Goal: Task Accomplishment & Management: Use online tool/utility

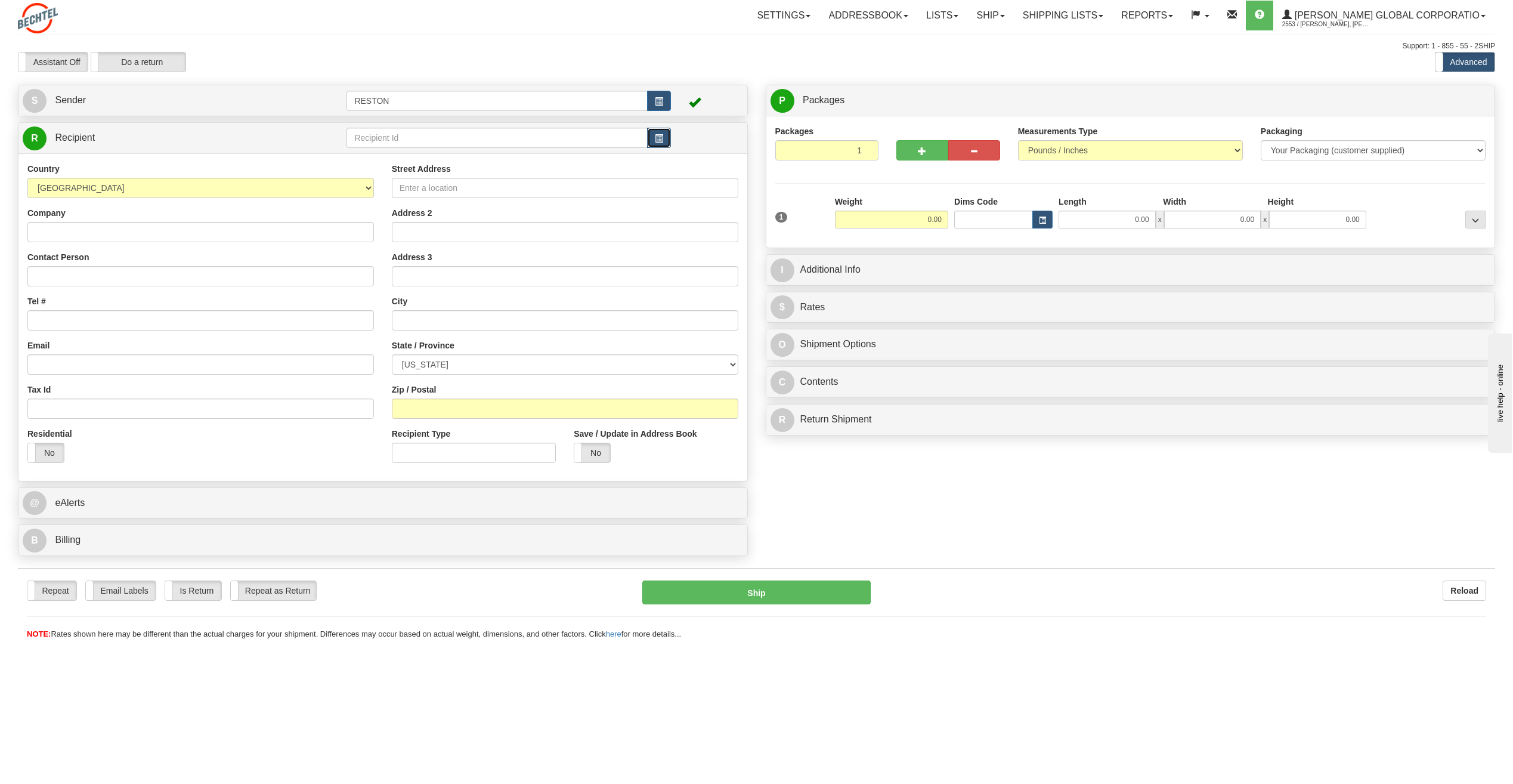
click at [663, 136] on span "button" at bounding box center [659, 138] width 9 height 8
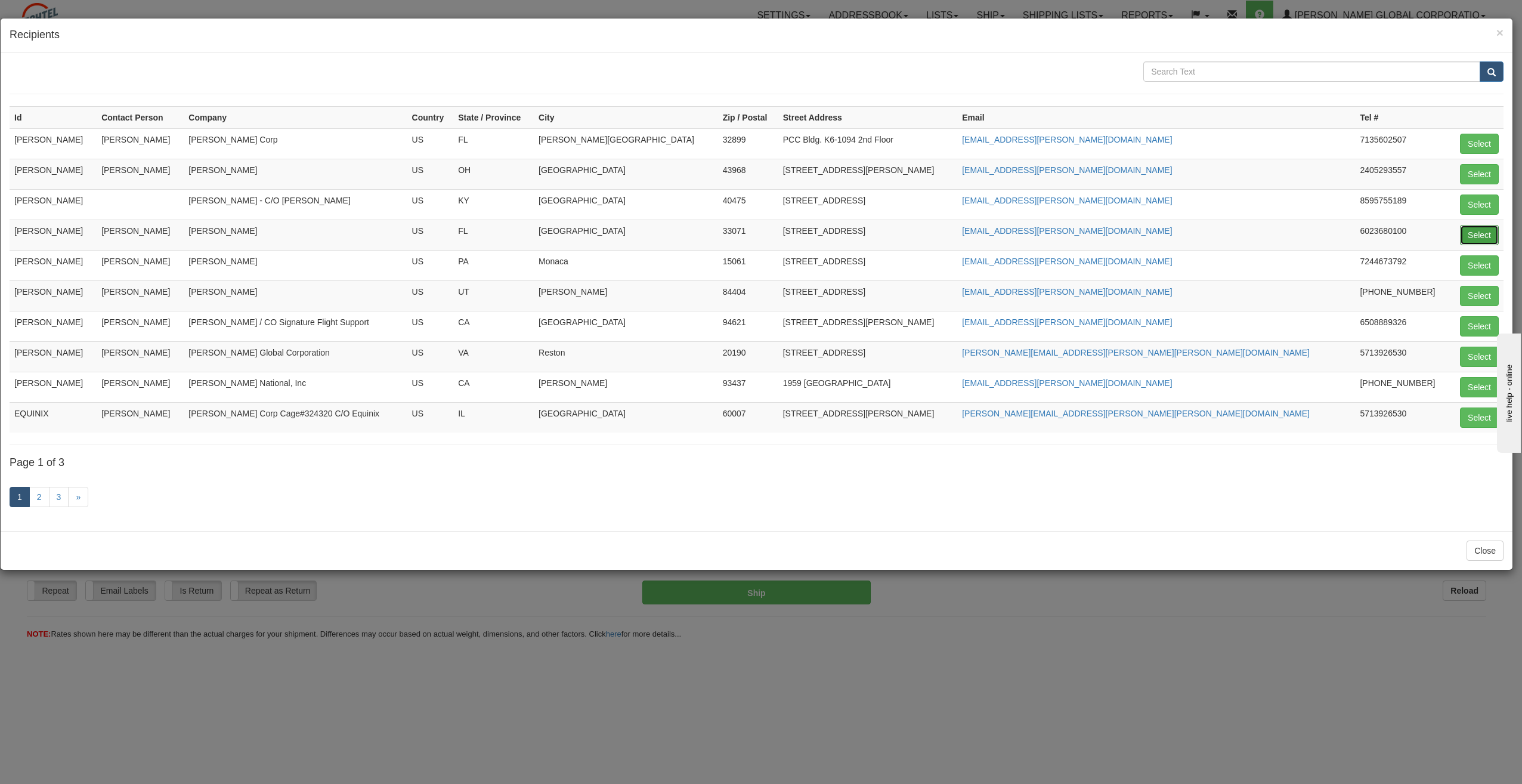
click at [1483, 232] on button "Select" at bounding box center [1479, 234] width 38 height 20
type input "[PERSON_NAME]"
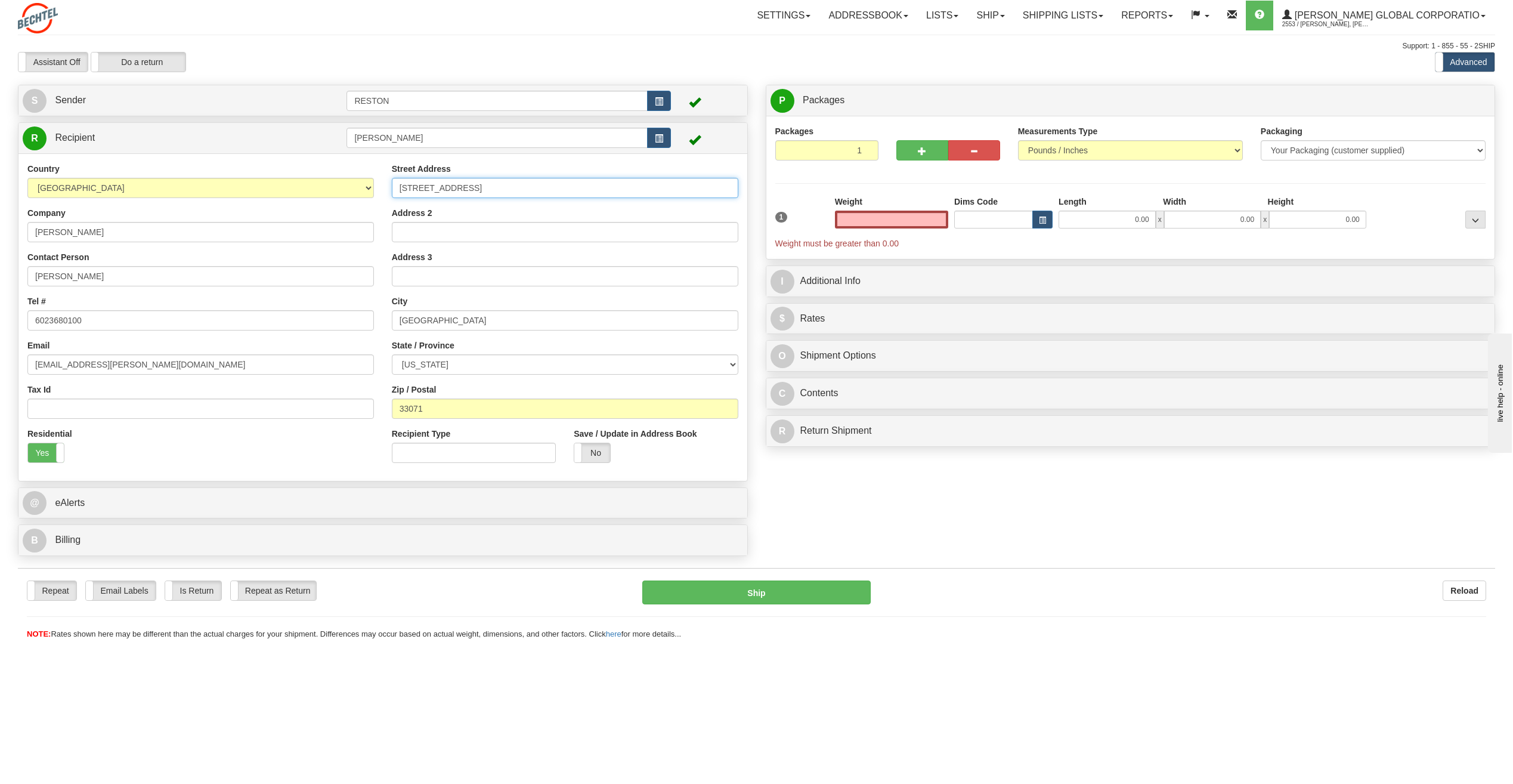
type input "0.00"
drag, startPoint x: 503, startPoint y: 186, endPoint x: 393, endPoint y: 187, distance: 110.0
click at [393, 187] on input "[STREET_ADDRESS]" at bounding box center [565, 187] width 346 height 20
click at [1058, 143] on select "Pounds / Inches Kilograms / Centimeters" at bounding box center [1130, 149] width 225 height 20
click at [1018, 140] on select "Pounds / Inches Kilograms / Centimeters" at bounding box center [1130, 149] width 225 height 20
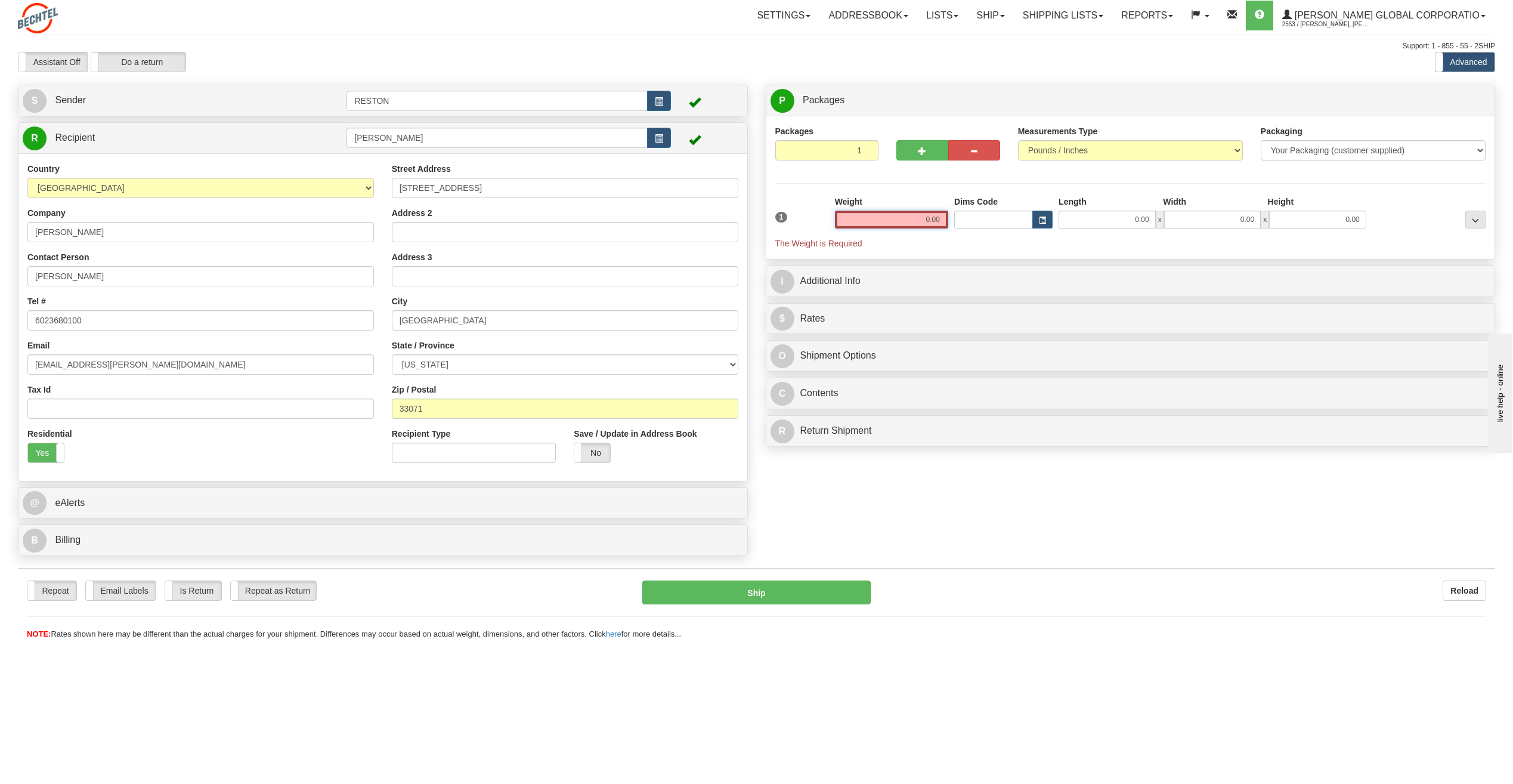
click at [922, 217] on input "0.00" at bounding box center [892, 219] width 114 height 17
type input "6.00"
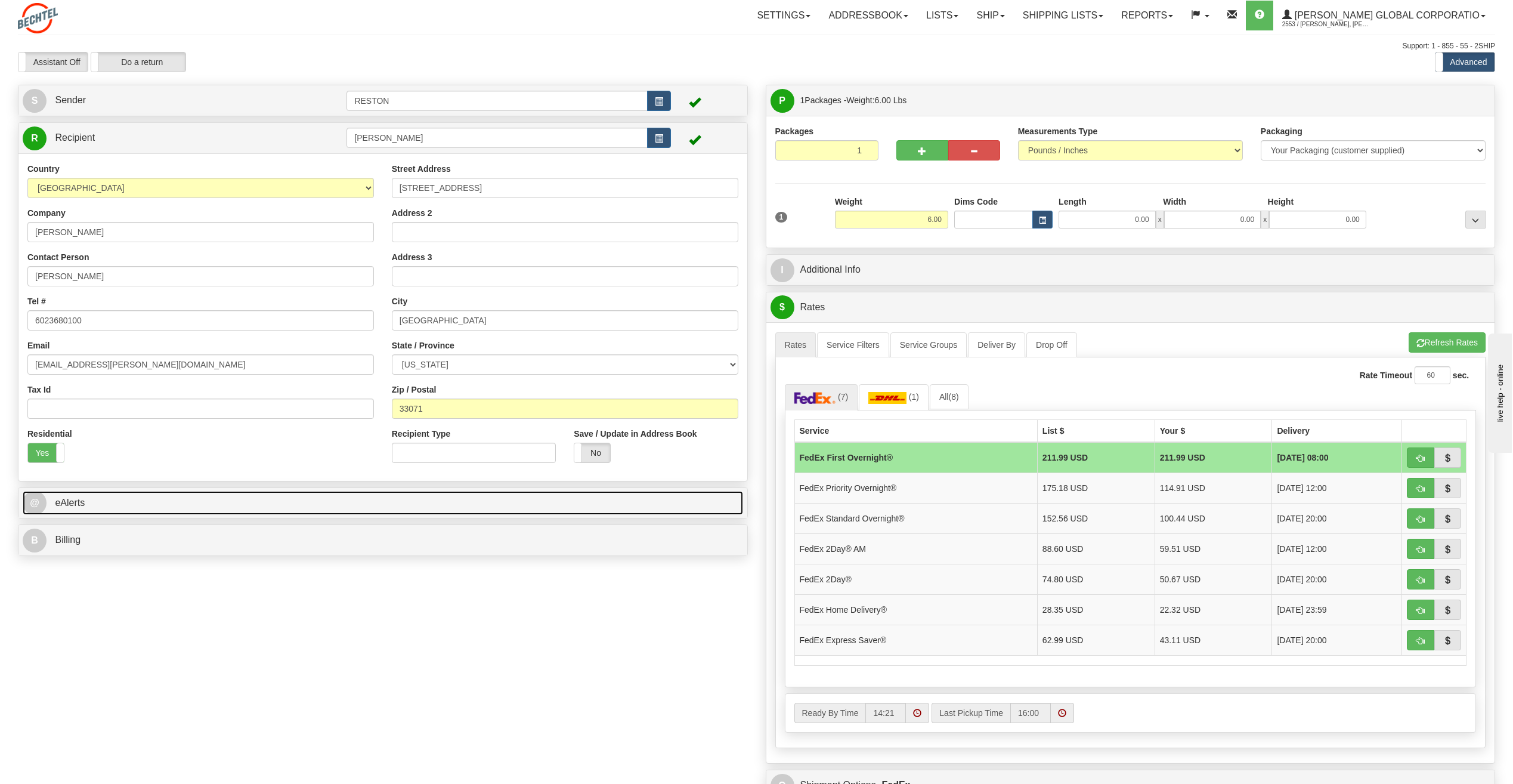
click at [140, 508] on link "@ eAlerts" at bounding box center [383, 503] width 720 height 24
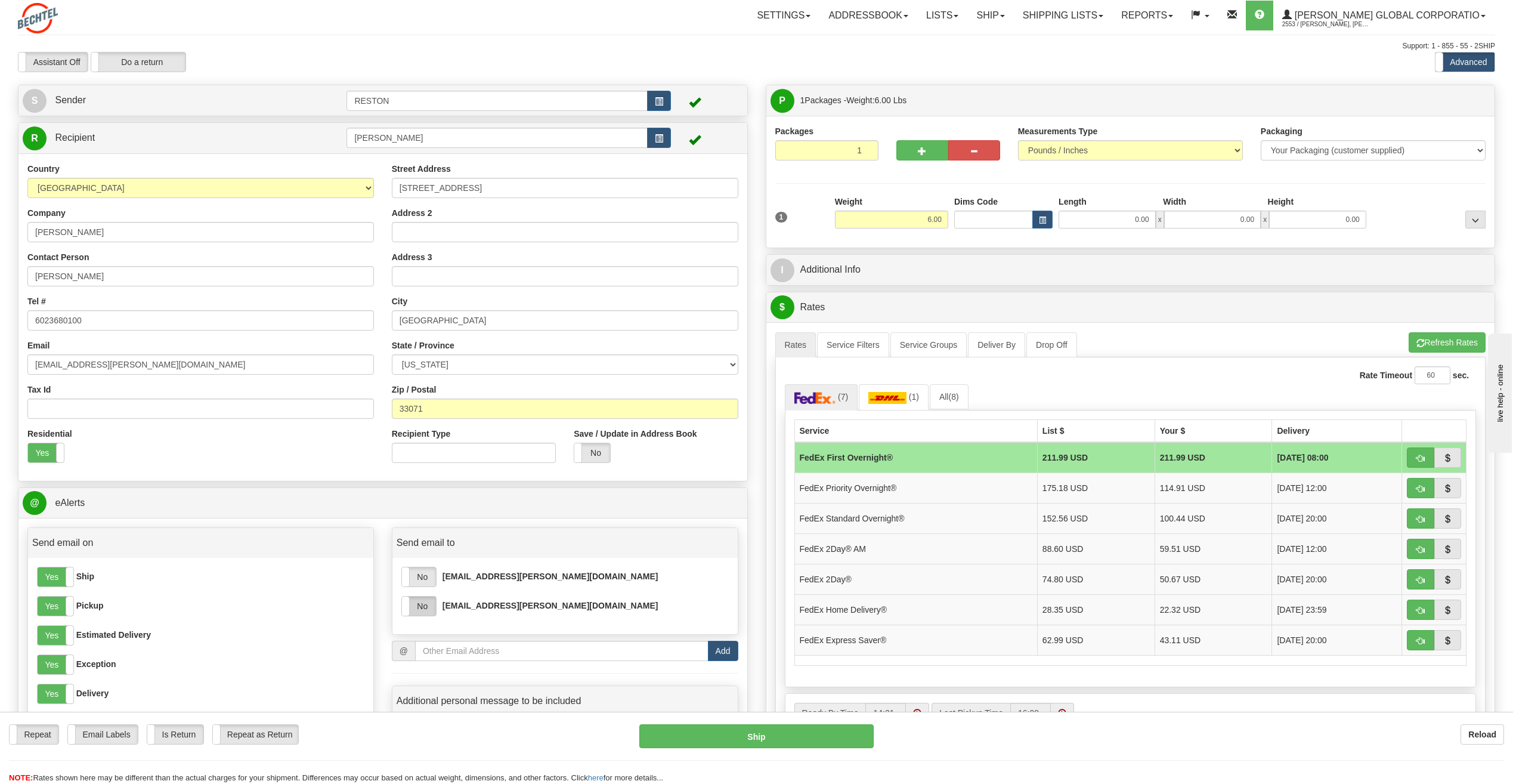
drag, startPoint x: 420, startPoint y: 608, endPoint x: 421, endPoint y: 598, distance: 10.0
click at [420, 608] on label "No" at bounding box center [419, 606] width 34 height 19
click at [421, 577] on label "No" at bounding box center [419, 577] width 34 height 19
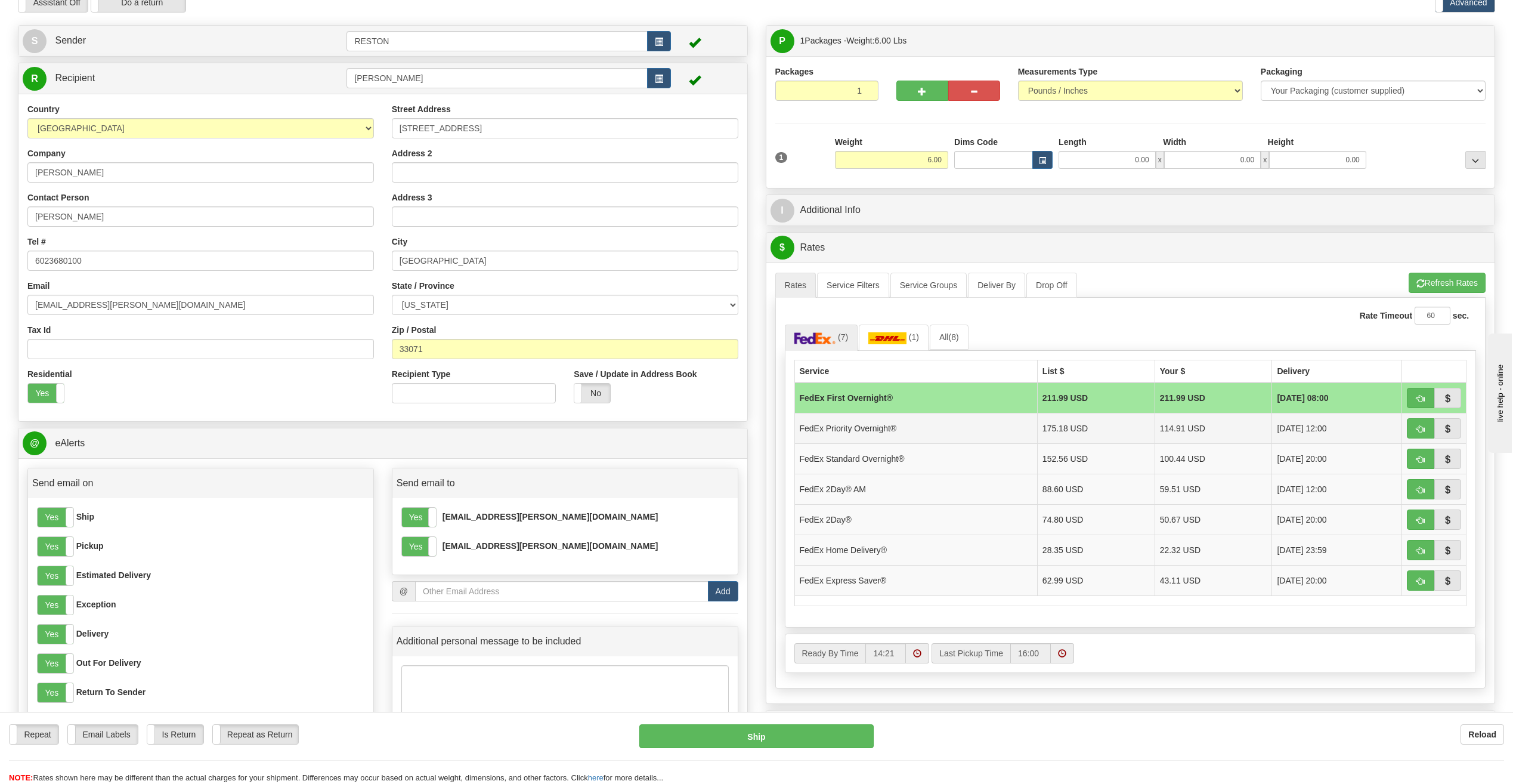
scroll to position [119, 0]
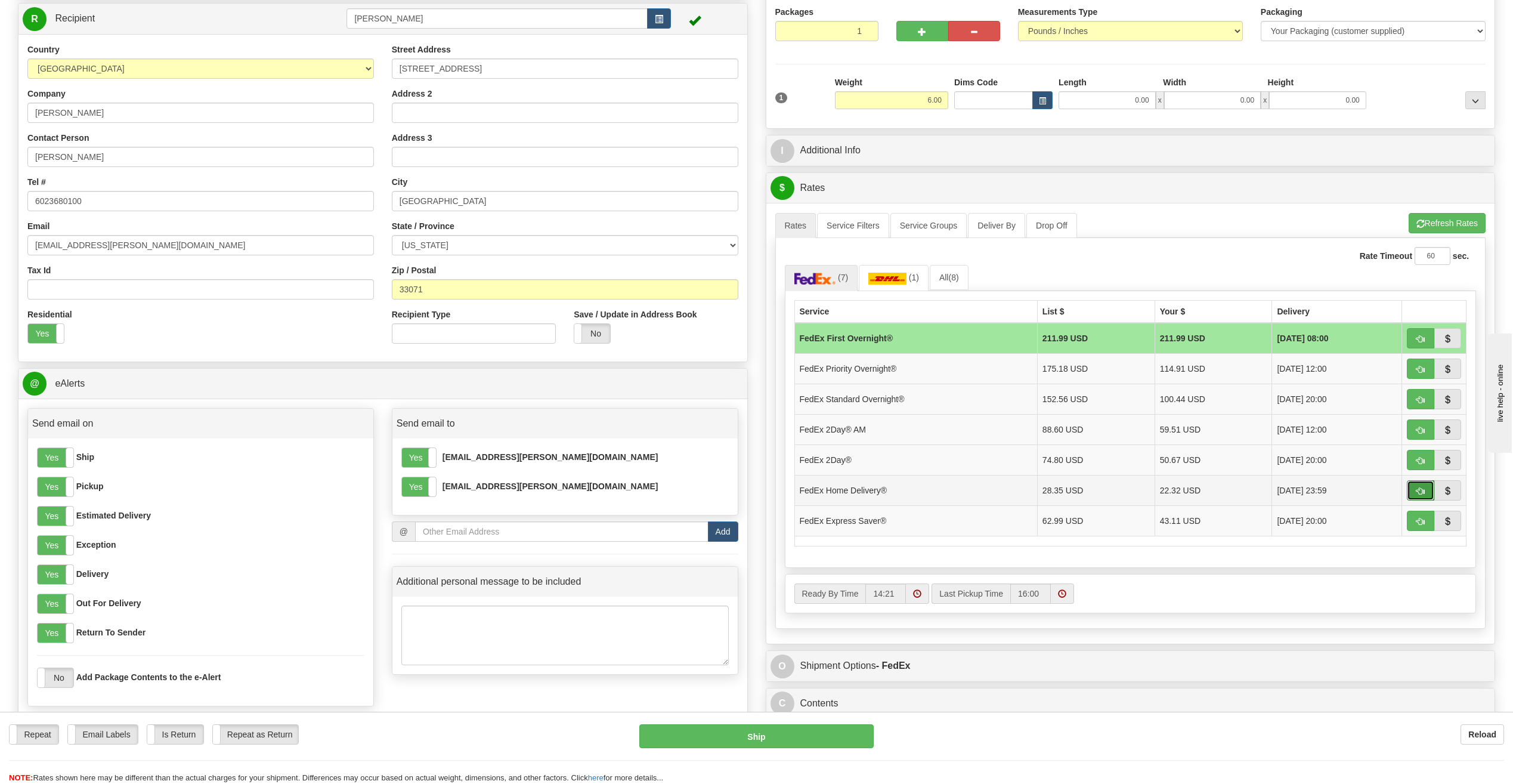
click at [1419, 489] on span "button" at bounding box center [1421, 490] width 9 height 8
type input "90"
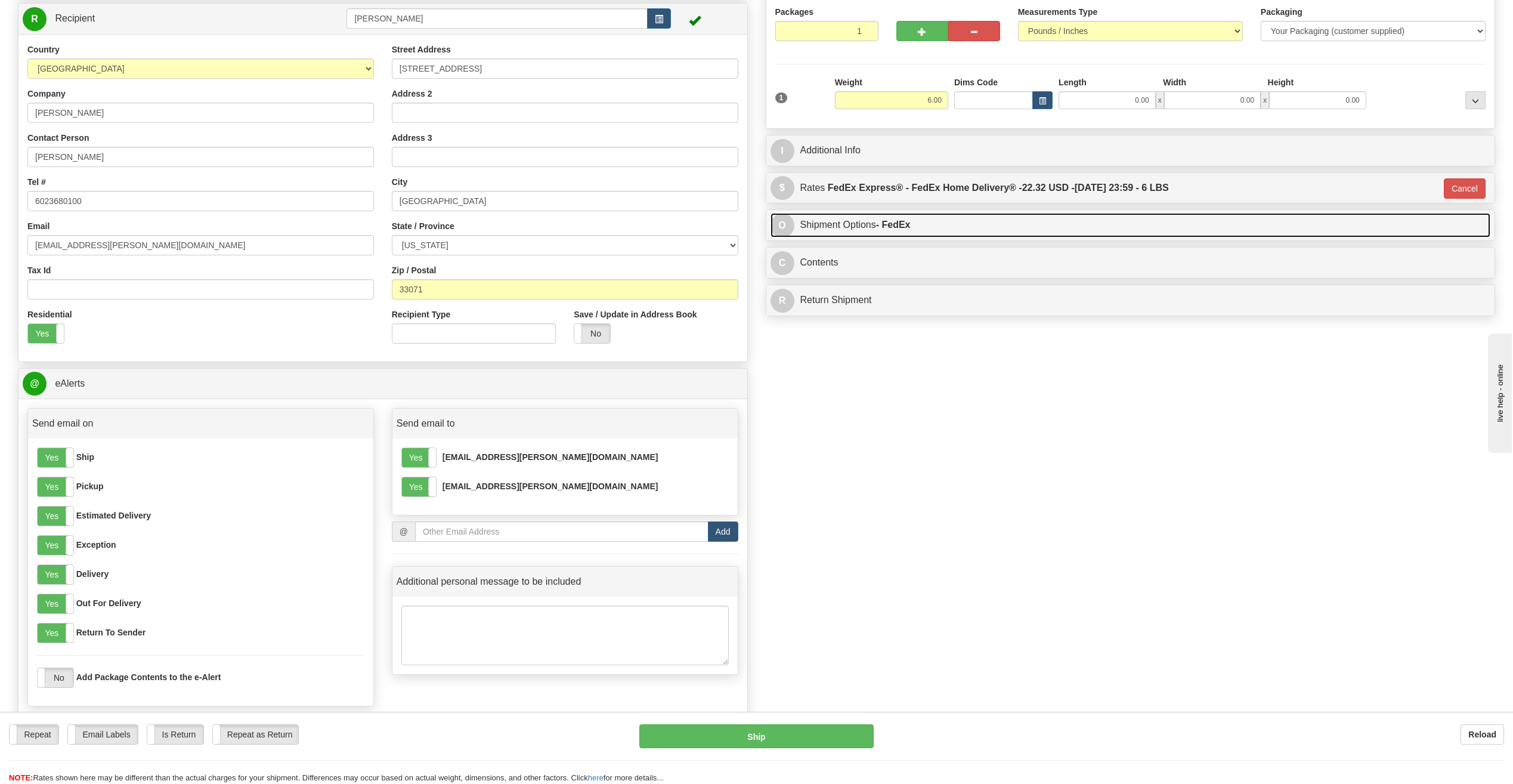
click at [847, 226] on link "O Shipment Options - FedEx" at bounding box center [1131, 225] width 720 height 24
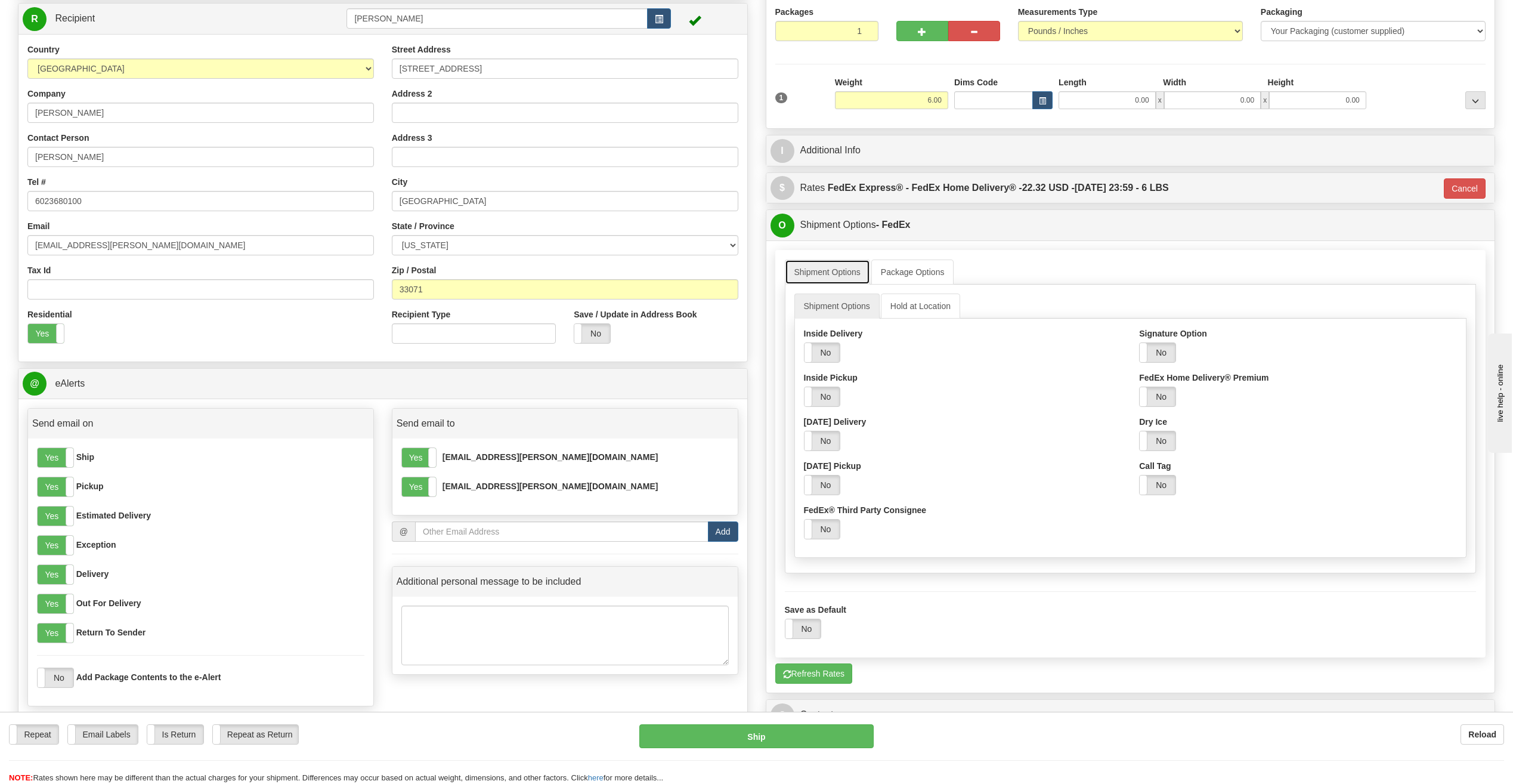
click at [845, 274] on link "Shipment Options" at bounding box center [828, 272] width 86 height 25
click at [897, 271] on link "Package Options" at bounding box center [913, 272] width 83 height 25
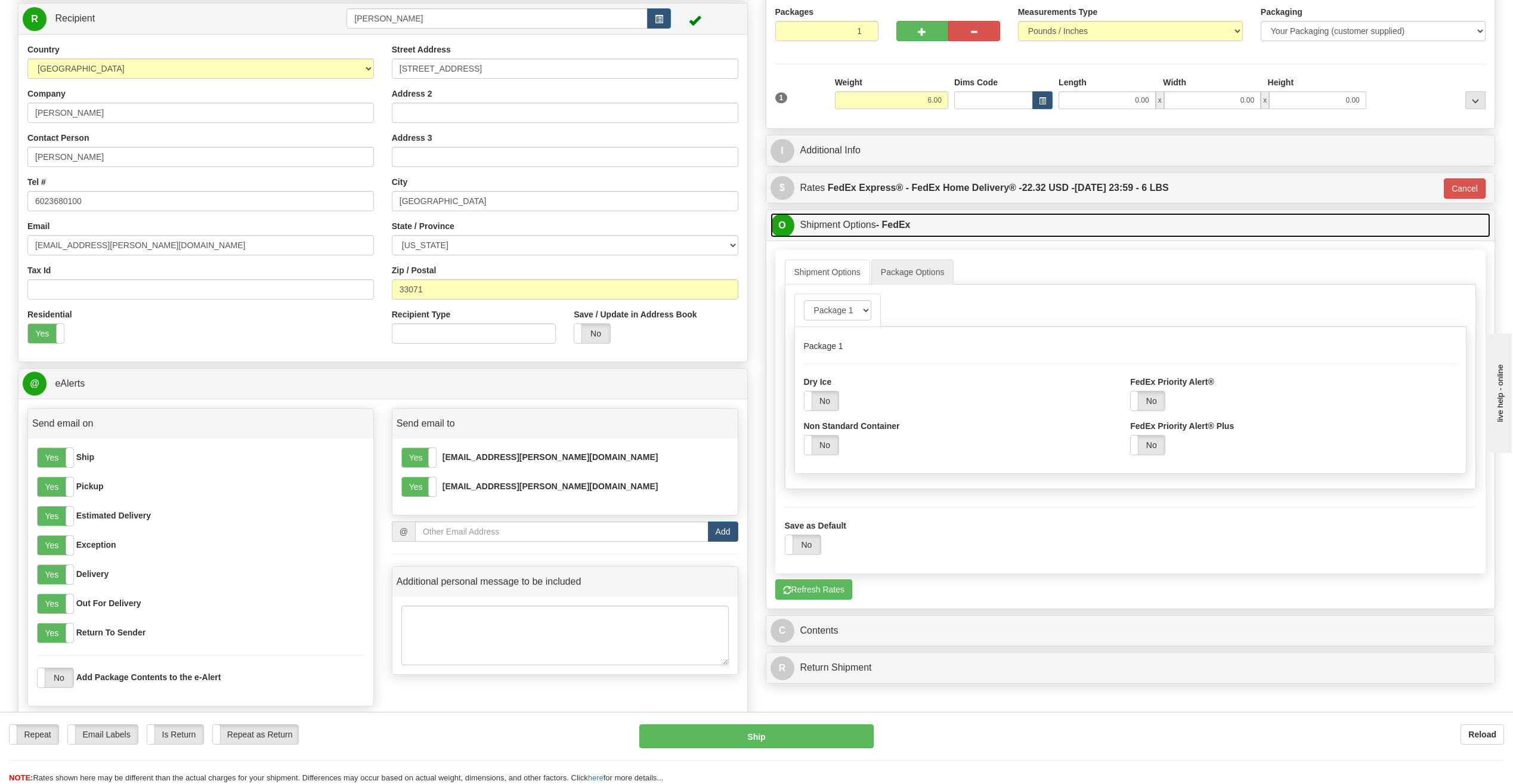
click at [884, 230] on link "O Shipment Options - FedEx" at bounding box center [1131, 225] width 720 height 24
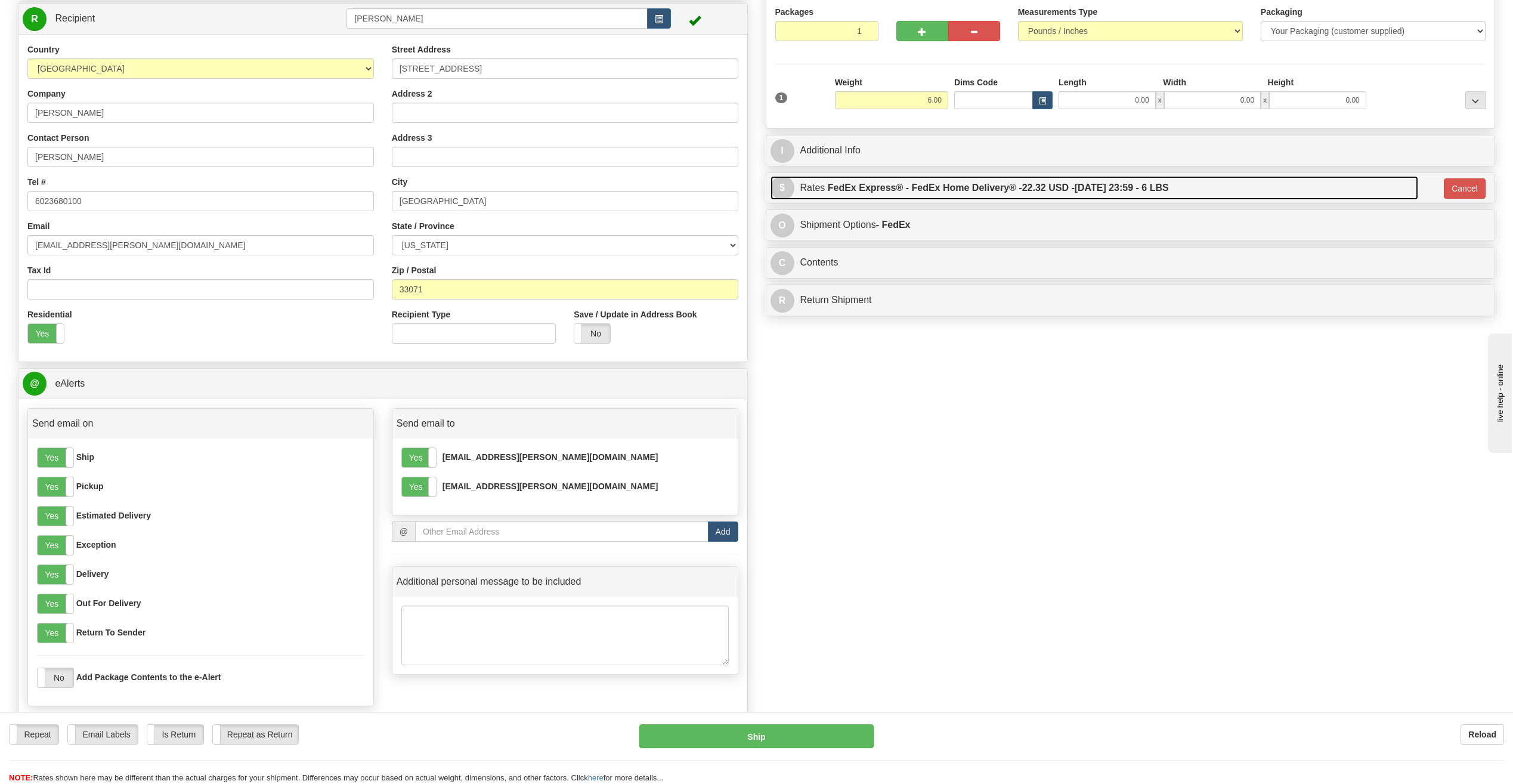
click at [873, 184] on label "FedEx Express® - FedEx Home Delivery® - 22.32 USD - [DATE] 23:59 - 6 LBS" at bounding box center [998, 187] width 341 height 24
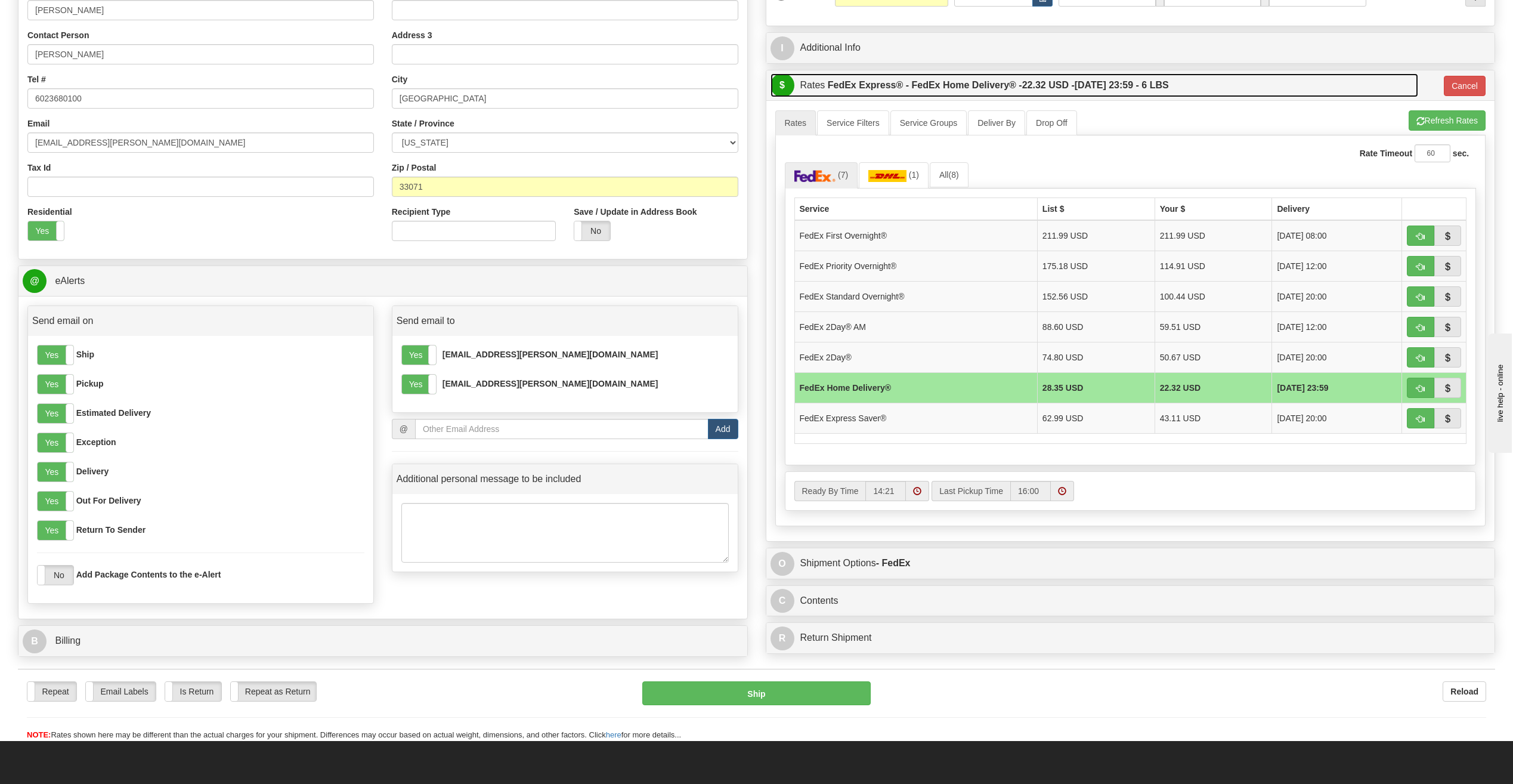
scroll to position [239, 0]
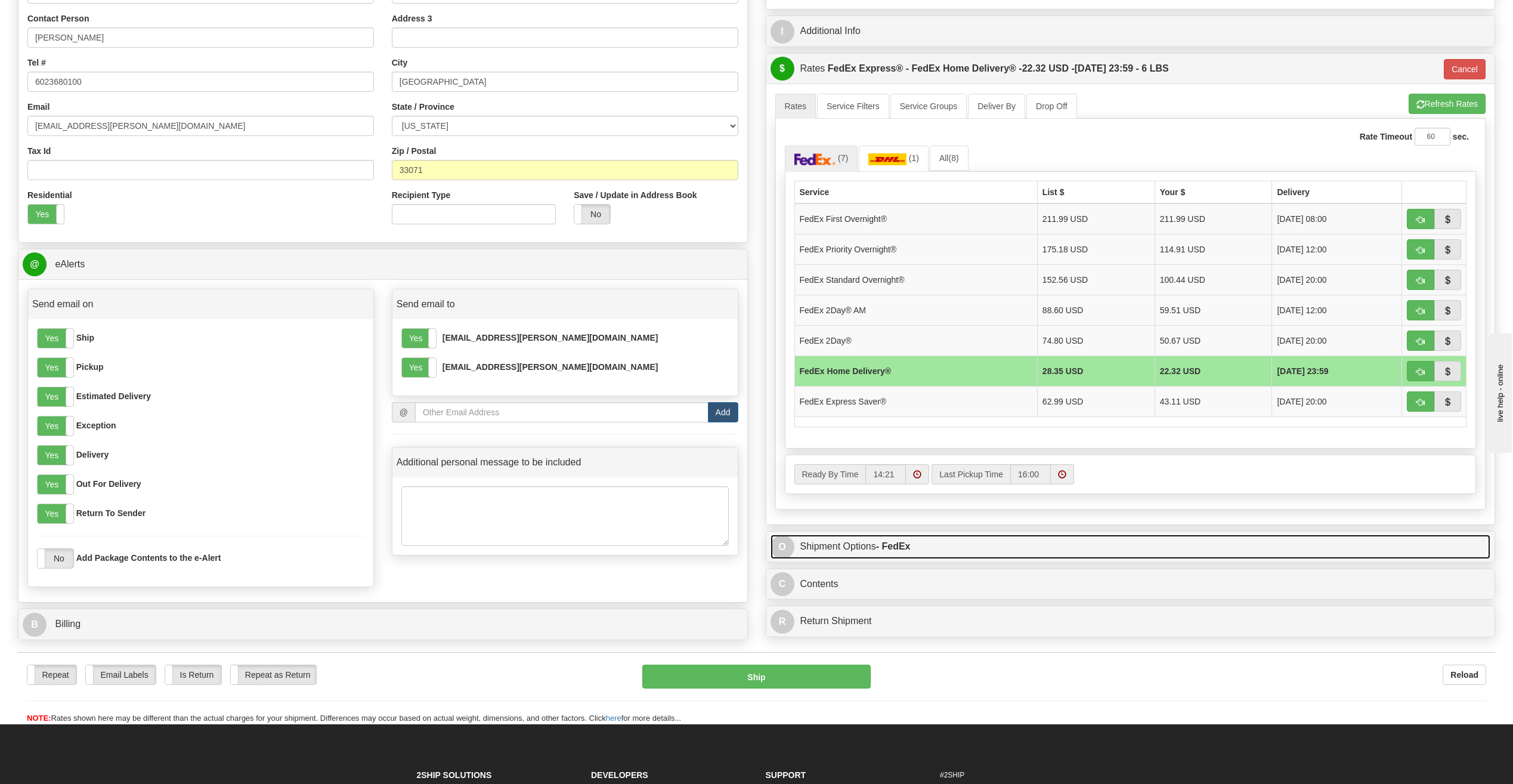
click at [844, 546] on link "O Shipment Options - FedEx" at bounding box center [1131, 546] width 720 height 24
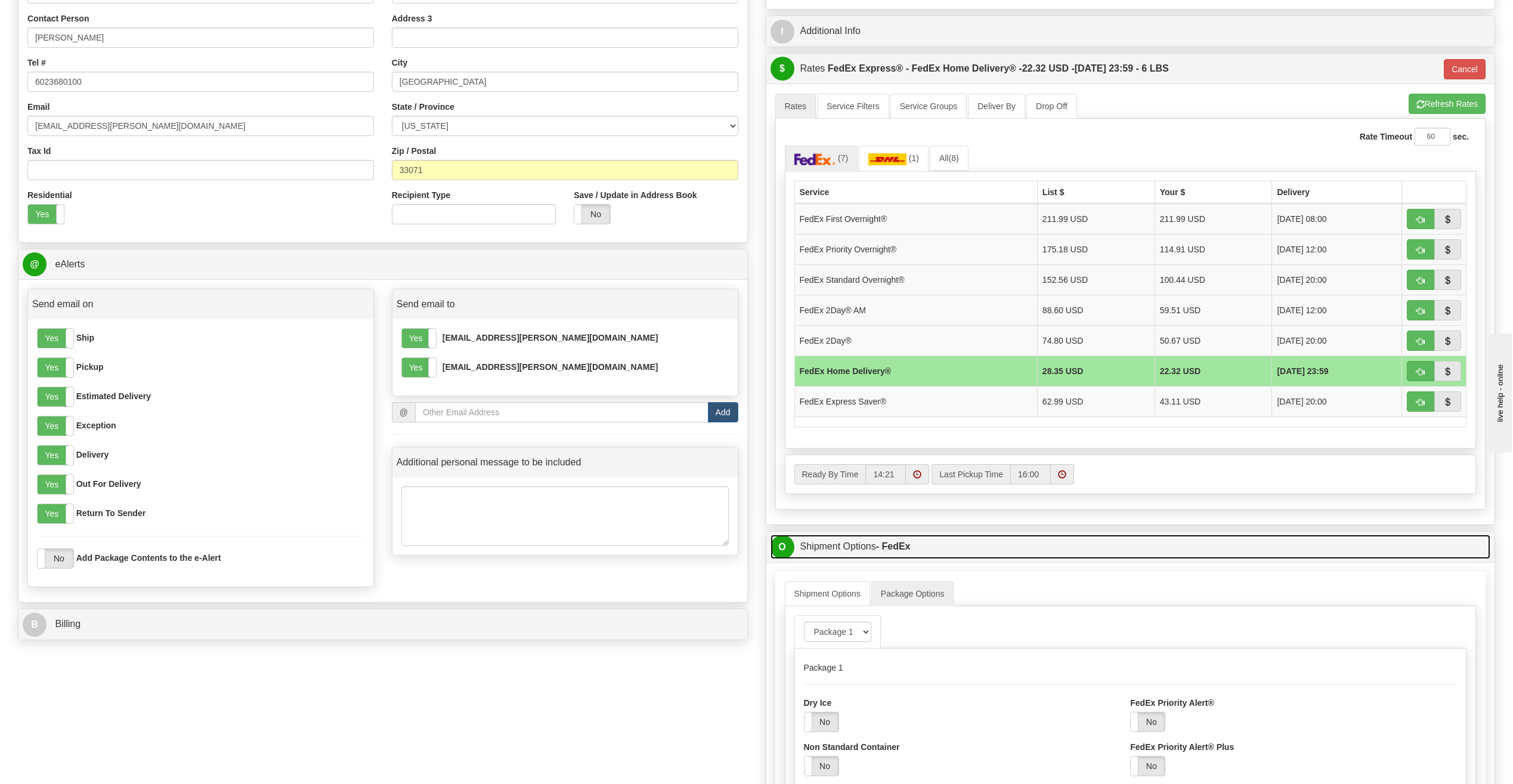
click at [844, 546] on link "O Shipment Options - FedEx" at bounding box center [1131, 546] width 720 height 24
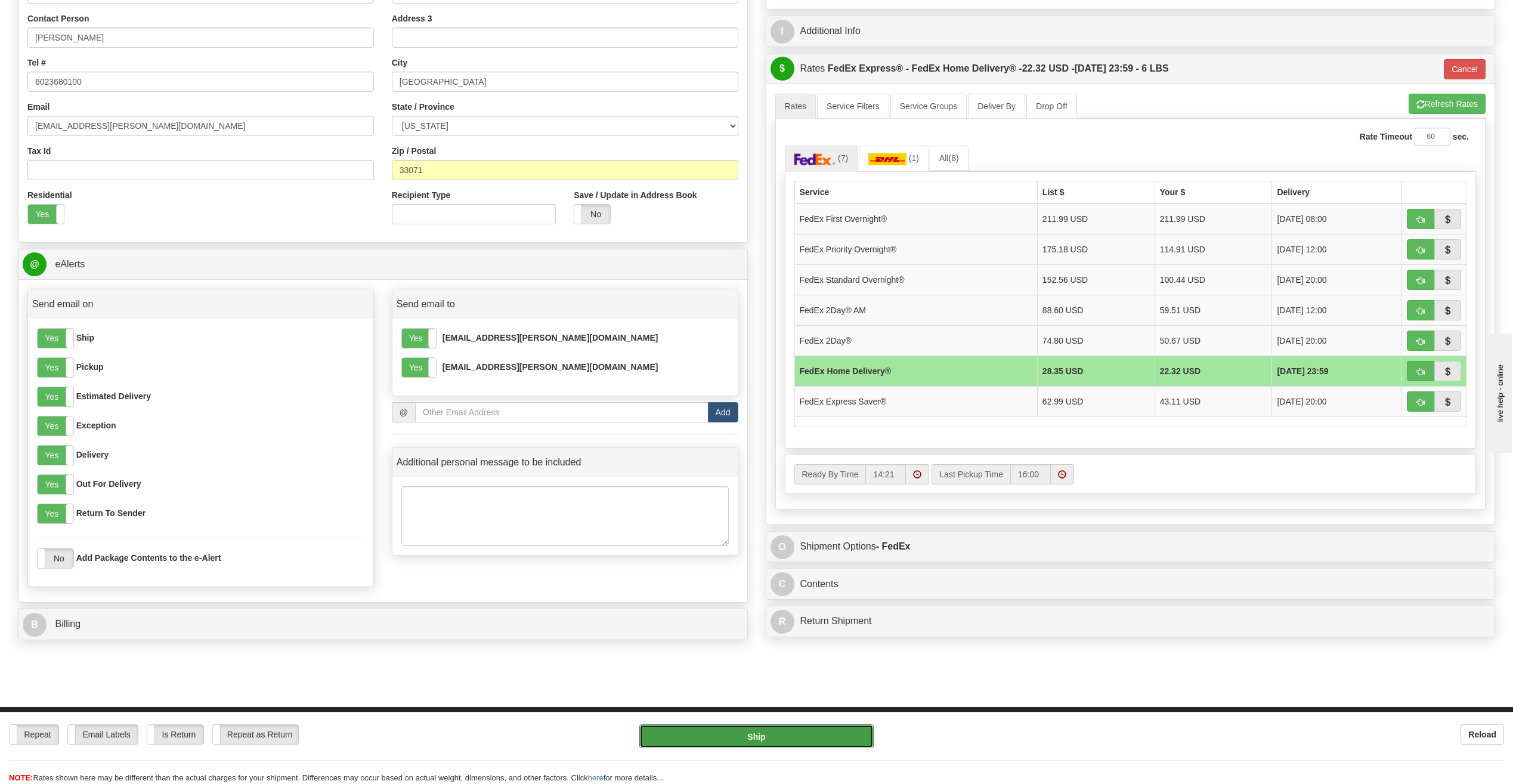
click at [760, 733] on button "Ship" at bounding box center [756, 735] width 234 height 24
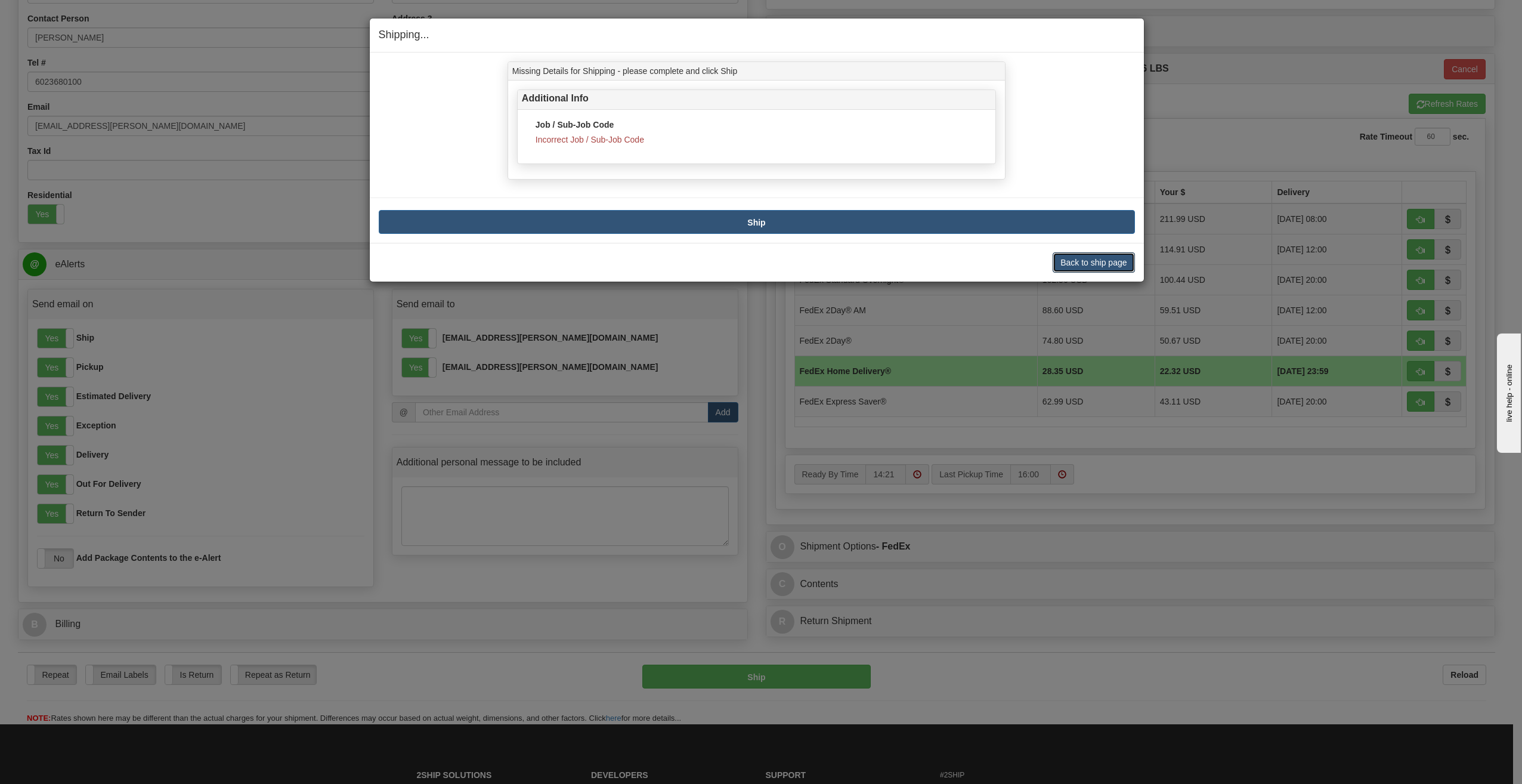
click at [1089, 262] on button "Back to ship page" at bounding box center [1093, 262] width 81 height 20
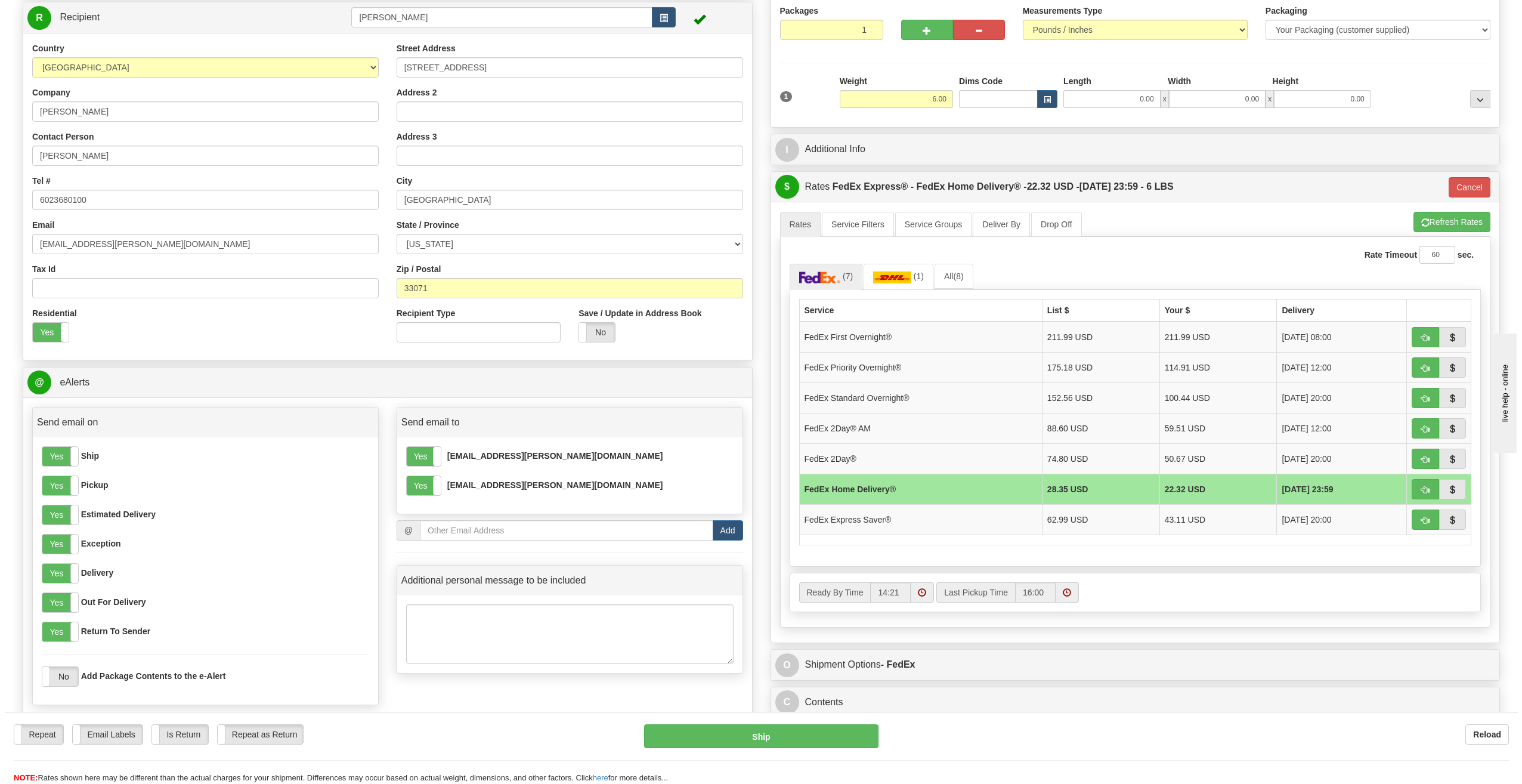
scroll to position [119, 0]
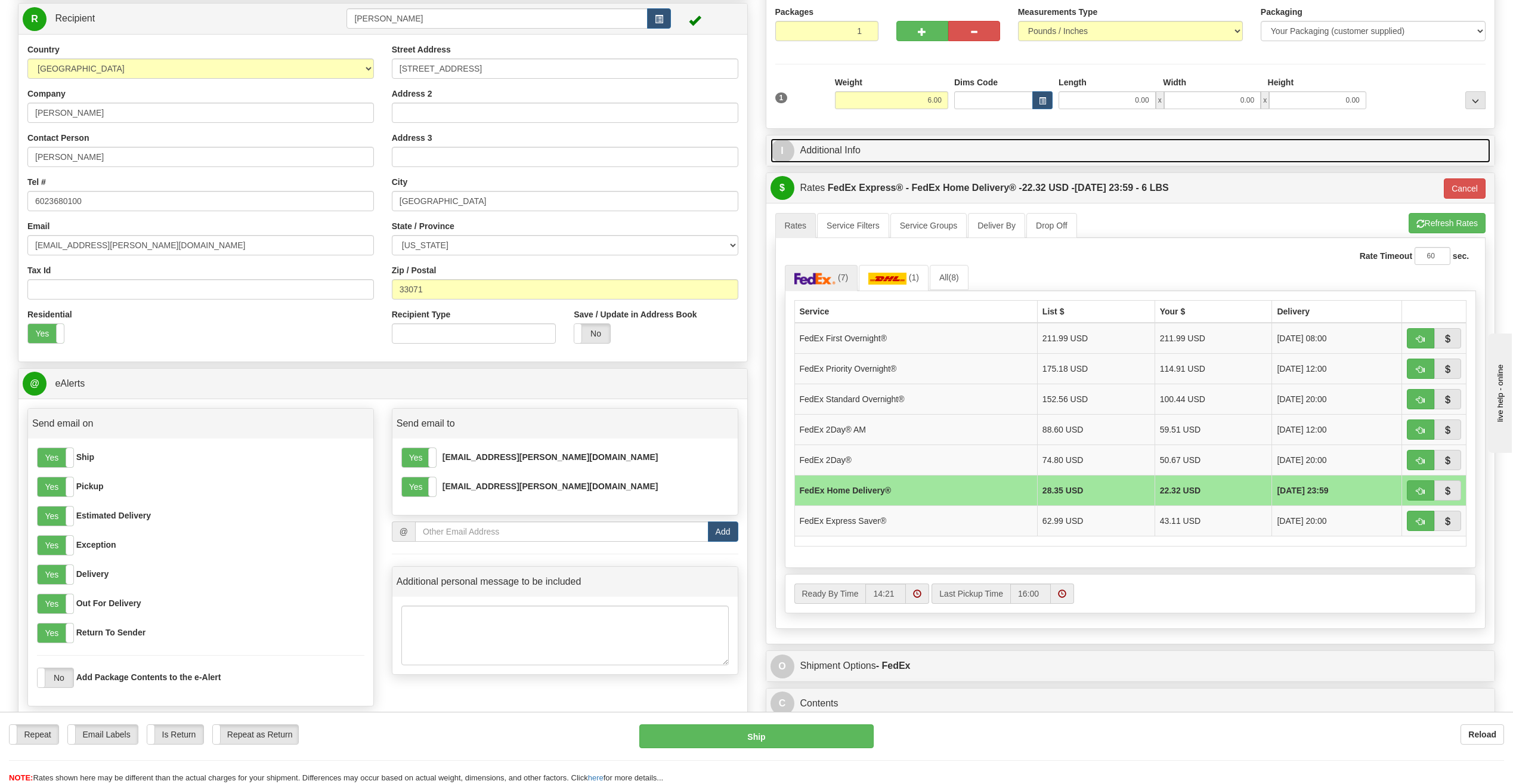
click at [880, 150] on link "I Additional Info" at bounding box center [1131, 150] width 720 height 24
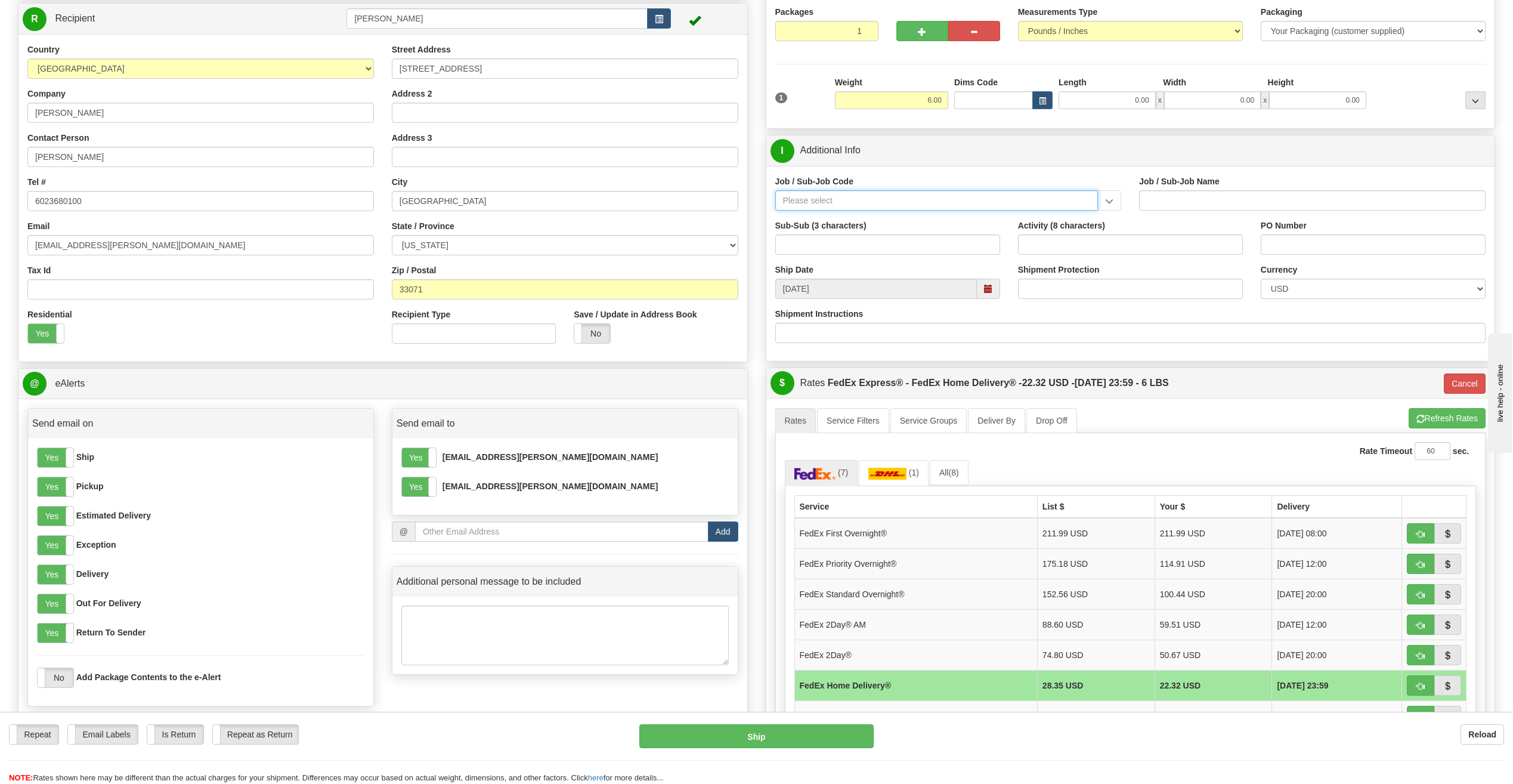
click at [814, 199] on input "Job / Sub-Job Code" at bounding box center [937, 200] width 323 height 20
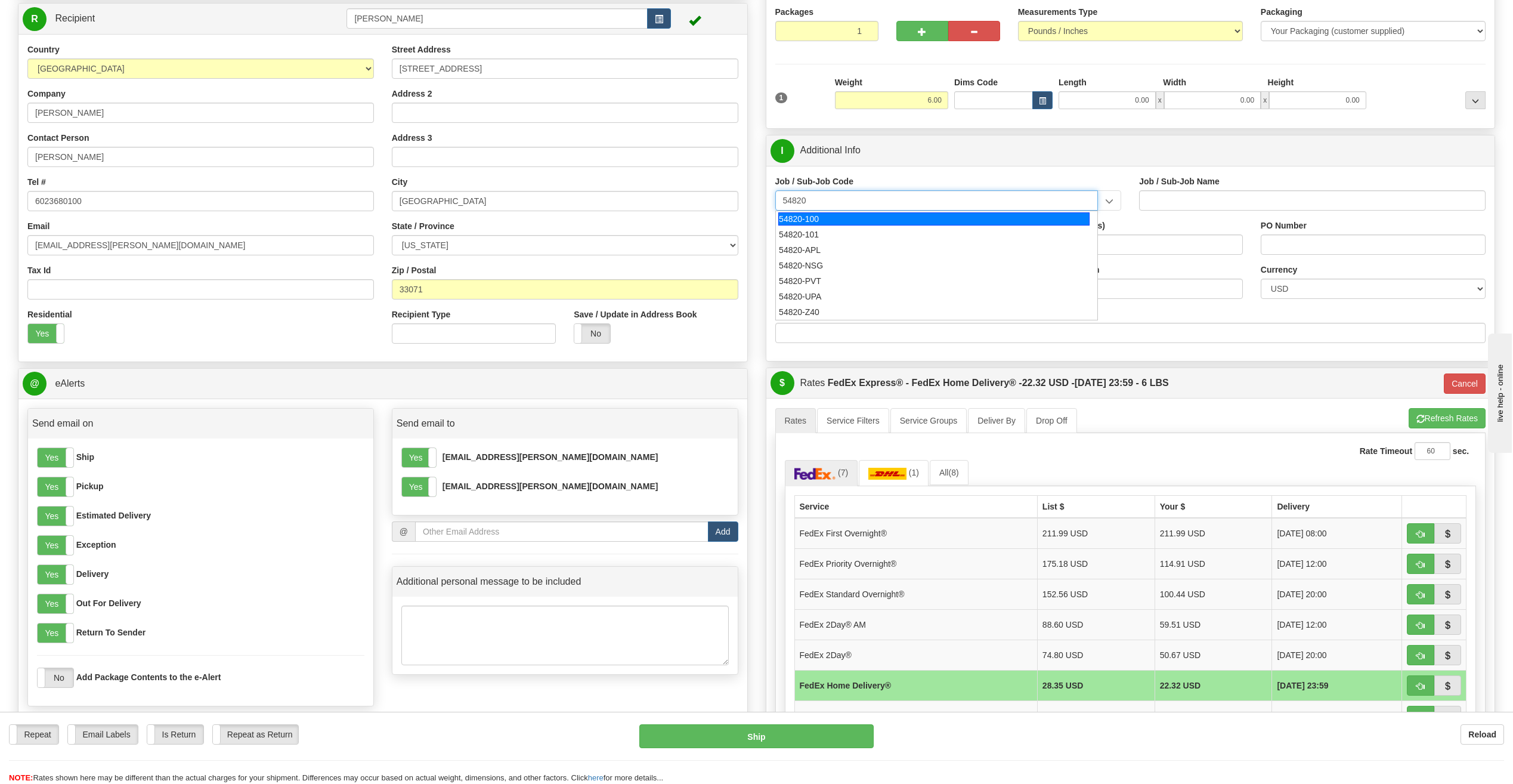
click at [829, 219] on div "54820-100" at bounding box center [933, 219] width 311 height 13
type input "54820-100"
type input "GLOBAL NETWORK OPERATIONS - CORE NETWORK SERVICES"
type input "54820-100"
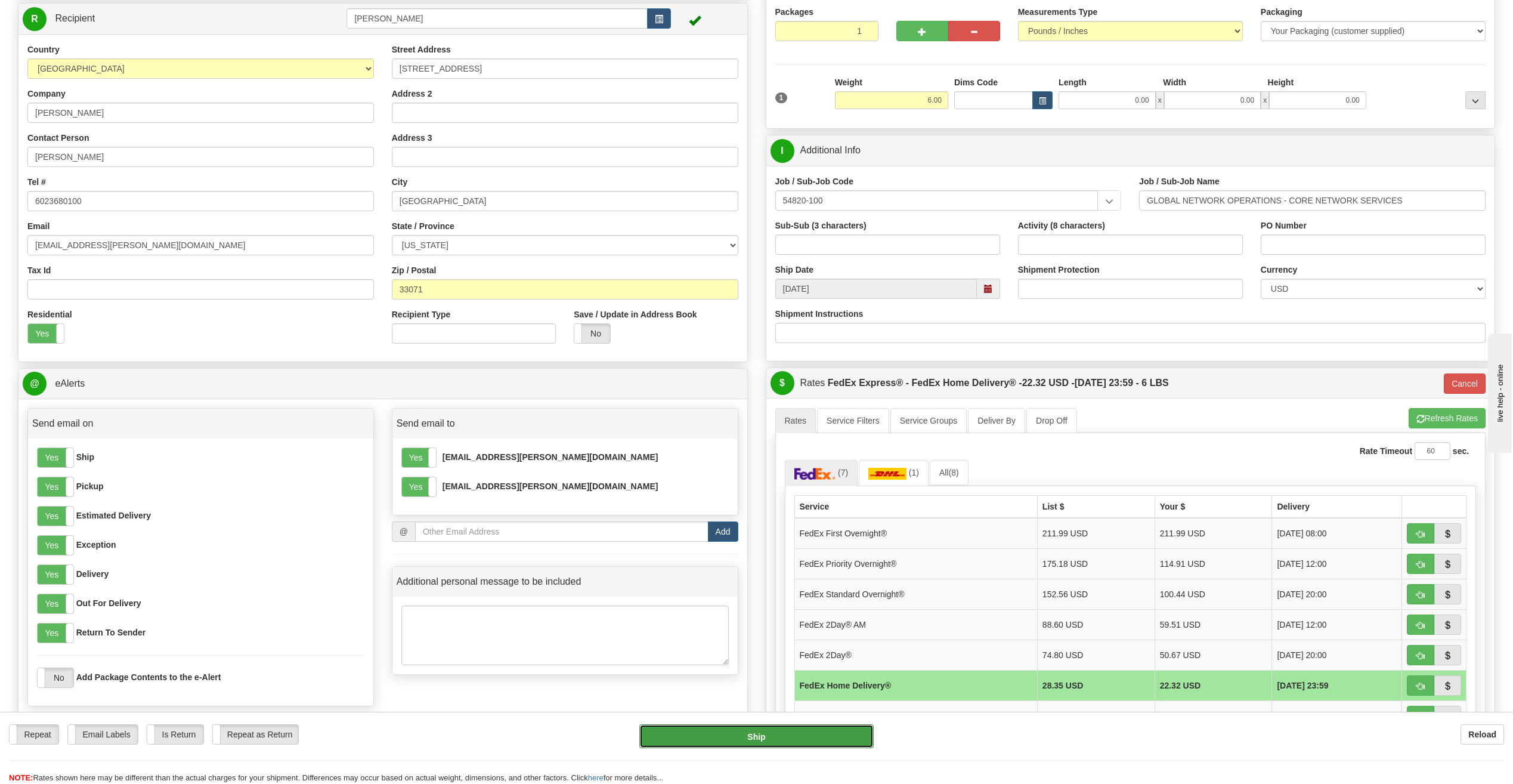
click at [777, 733] on button "Ship" at bounding box center [756, 735] width 234 height 24
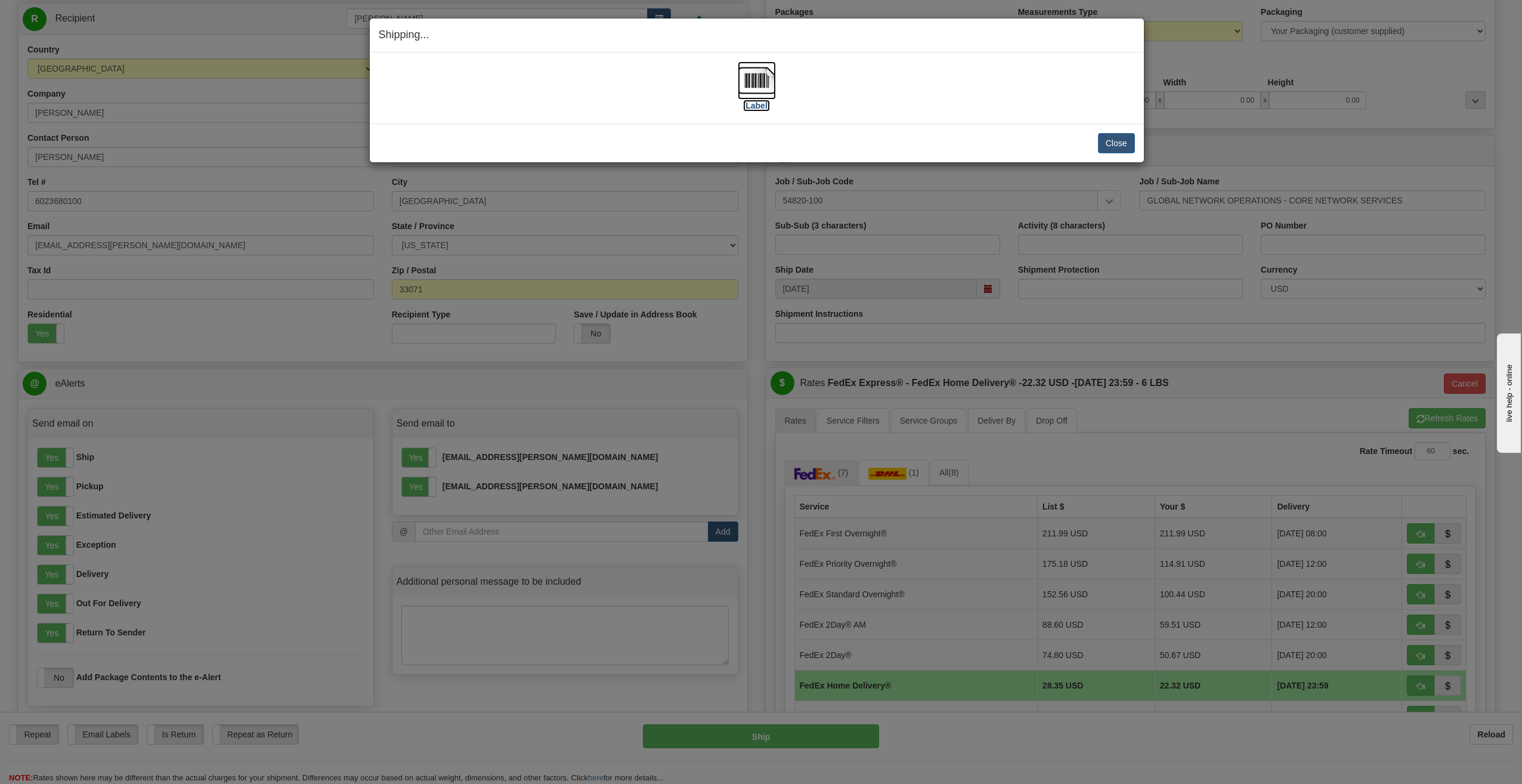
click at [755, 104] on label "[Label]" at bounding box center [756, 106] width 27 height 12
